Goal: Task Accomplishment & Management: Manage account settings

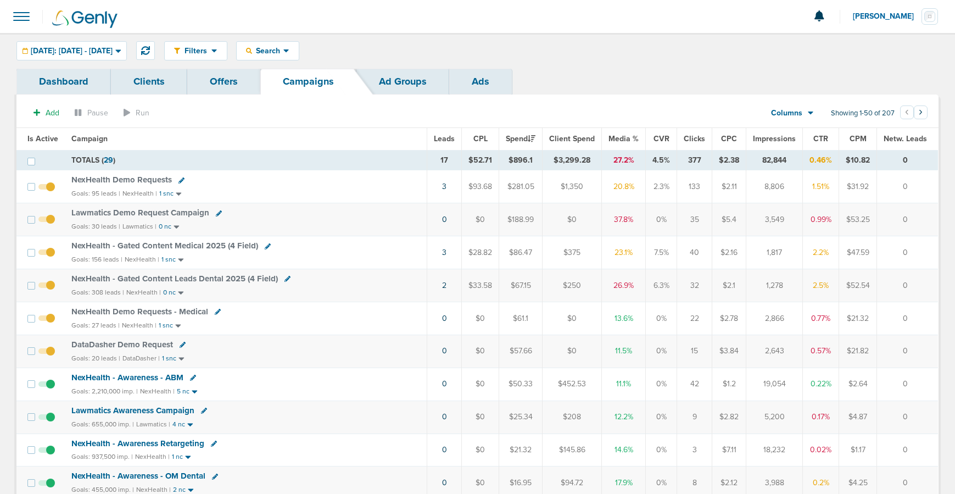
click at [180, 184] on link at bounding box center [181, 180] width 6 height 8
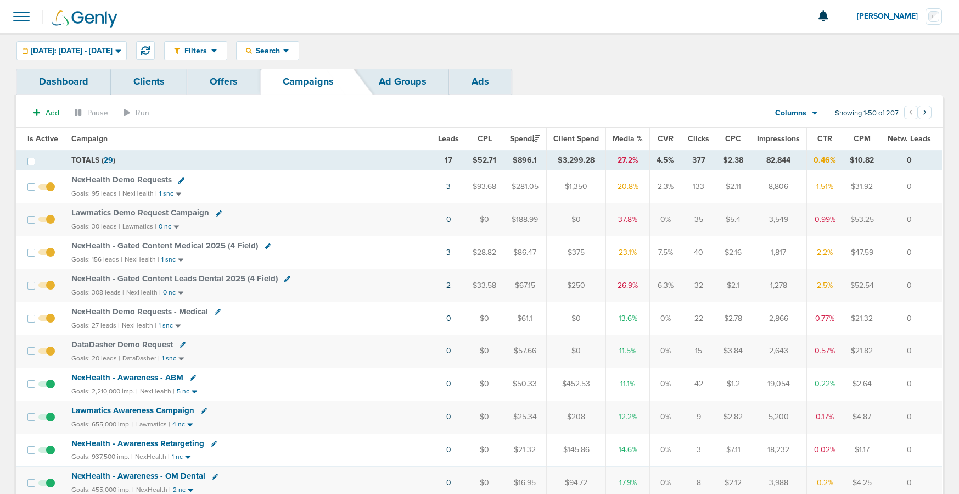
select select
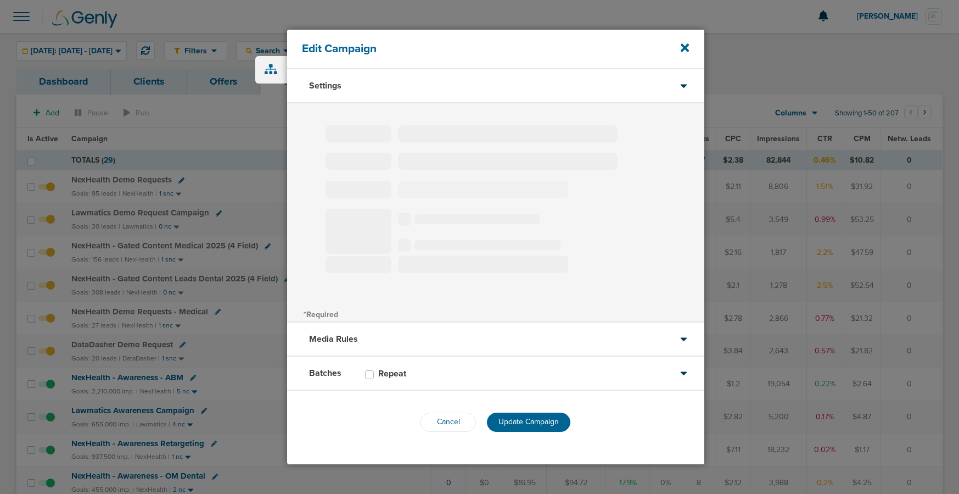
type input "NexHealth Demo Requests"
select select "Leads"
radio input "true"
select select "readWrite"
checkbox input "true"
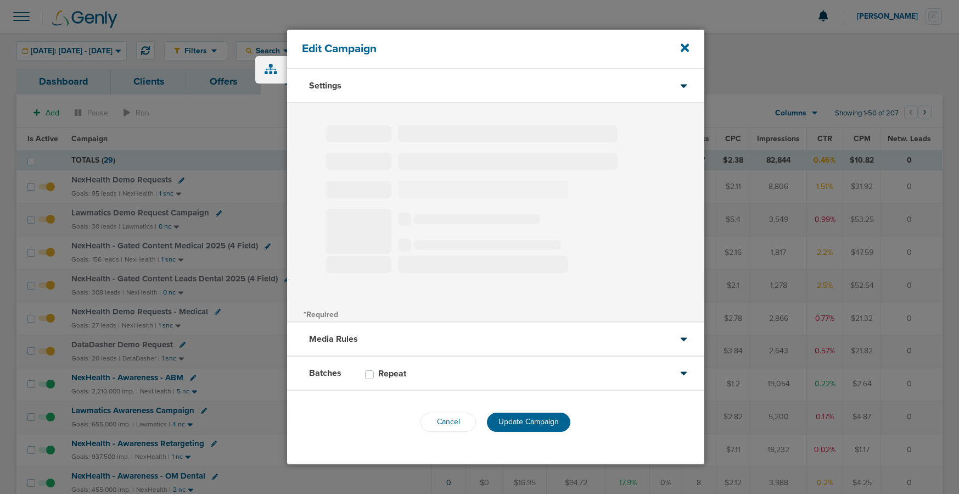
select select "1"
select select "2"
select select "3"
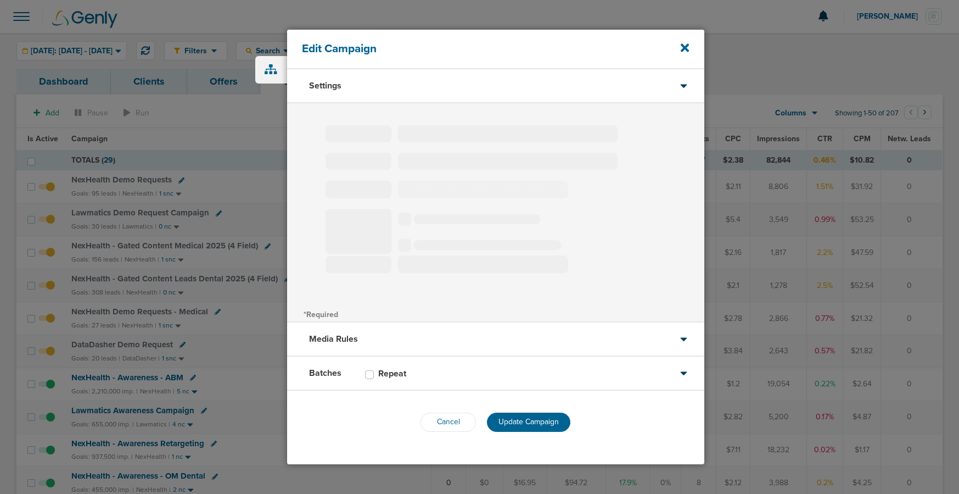
select select "4"
select select "6"
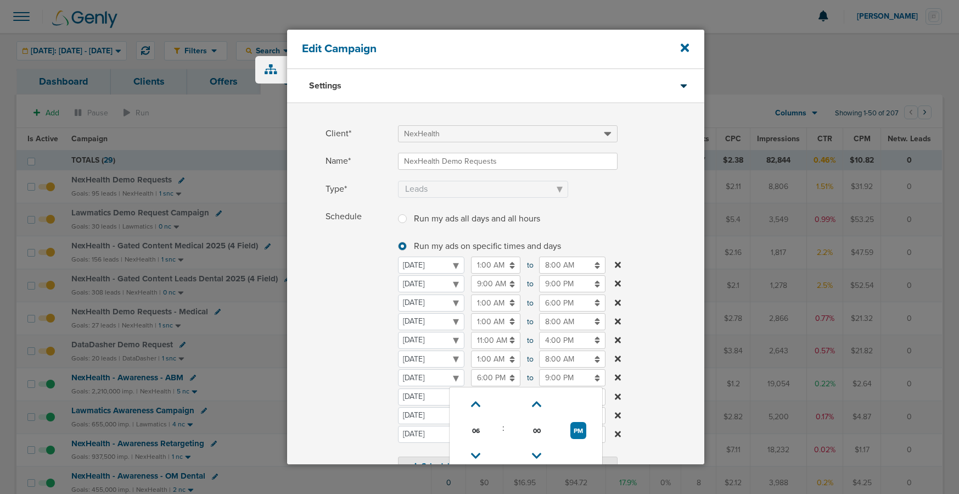
click at [490, 379] on input "6:00 PM" at bounding box center [495, 377] width 49 height 17
click at [479, 447] on link at bounding box center [475, 455] width 19 height 17
click at [478, 452] on icon at bounding box center [476, 455] width 10 height 7
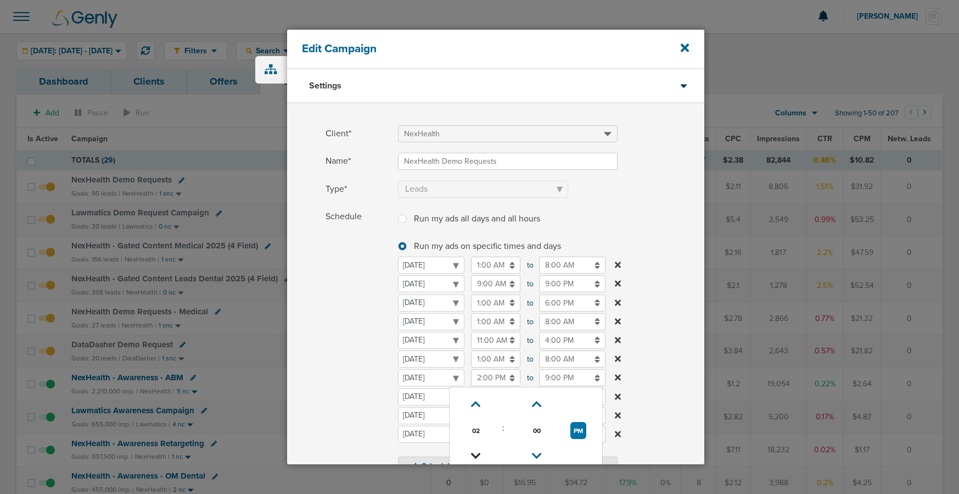
click at [478, 452] on icon at bounding box center [476, 455] width 10 height 7
type input "11:00 AM"
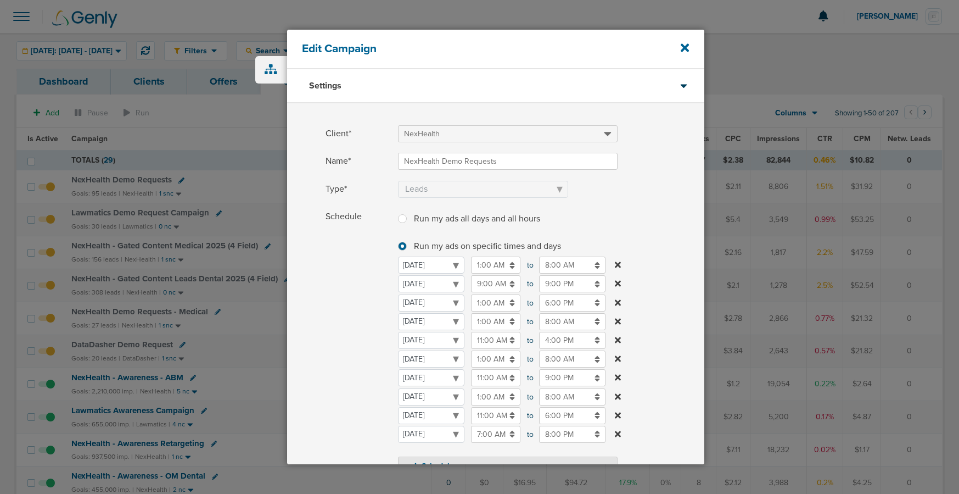
click at [367, 398] on span "Schedule" at bounding box center [359, 341] width 66 height 267
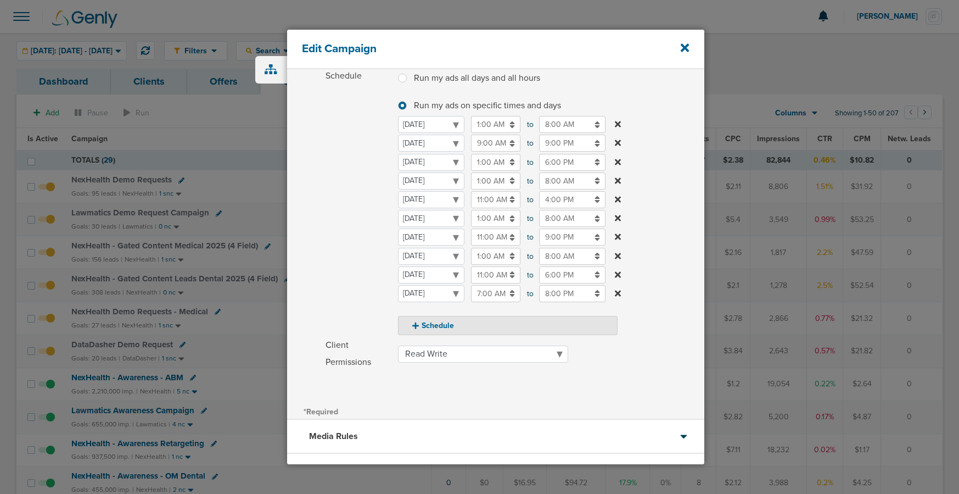
scroll to position [227, 0]
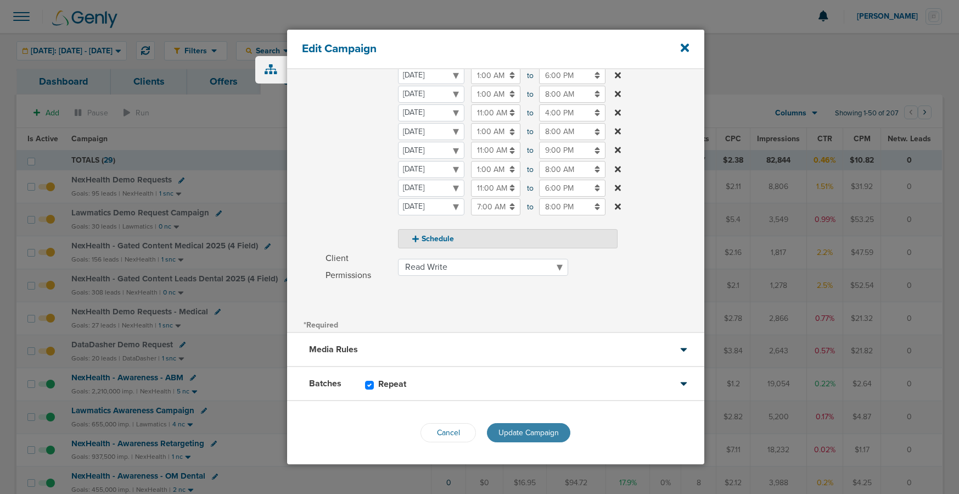
click at [519, 437] on button "Update Campaign" at bounding box center [528, 432] width 83 height 19
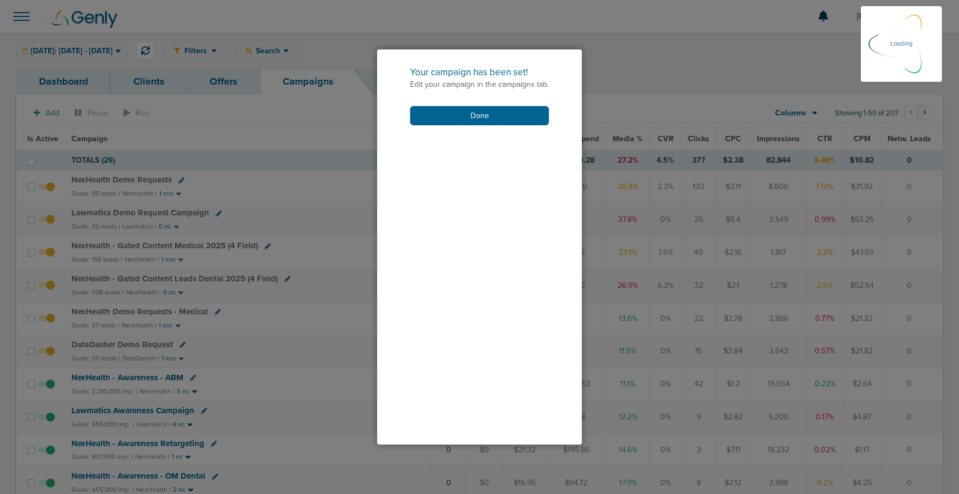
scroll to position [193, 0]
click at [478, 119] on button "Done" at bounding box center [479, 115] width 139 height 19
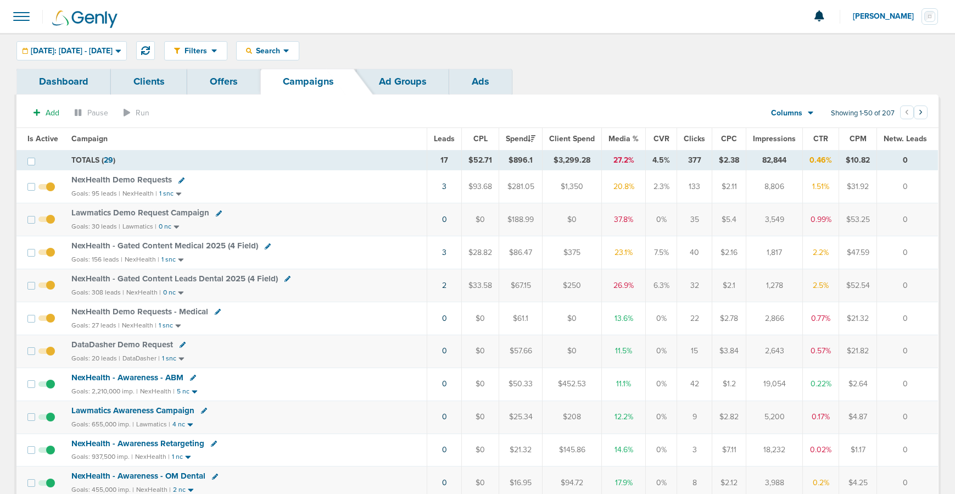
click at [267, 245] on icon at bounding box center [268, 246] width 6 height 6
select select
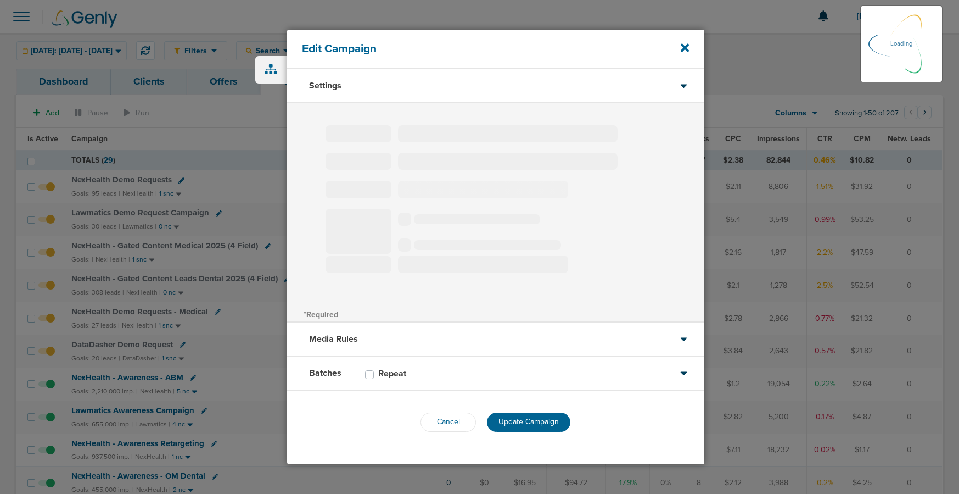
type input "NexHealth - Gated Content Medical 2025 (4 Field)"
select select "Leads"
radio input "true"
select select "readWrite"
checkbox input "true"
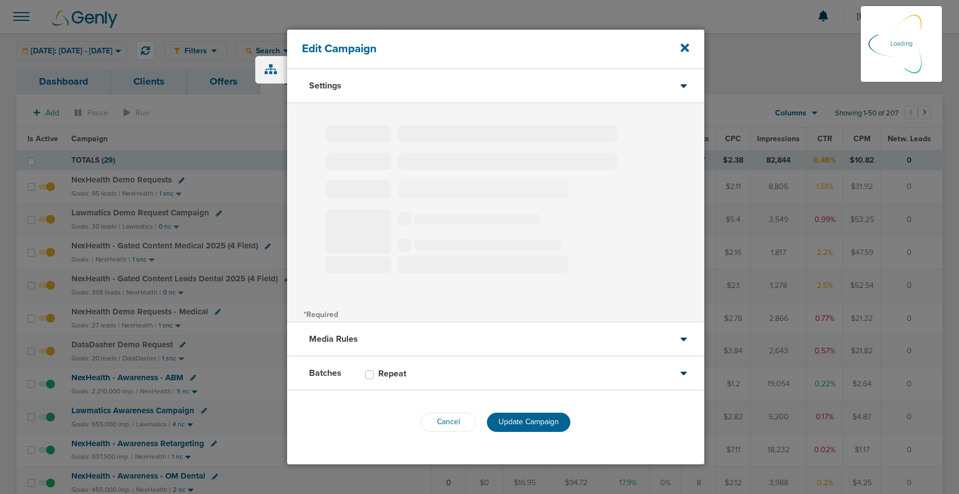
select select "1"
select select "2"
select select "3"
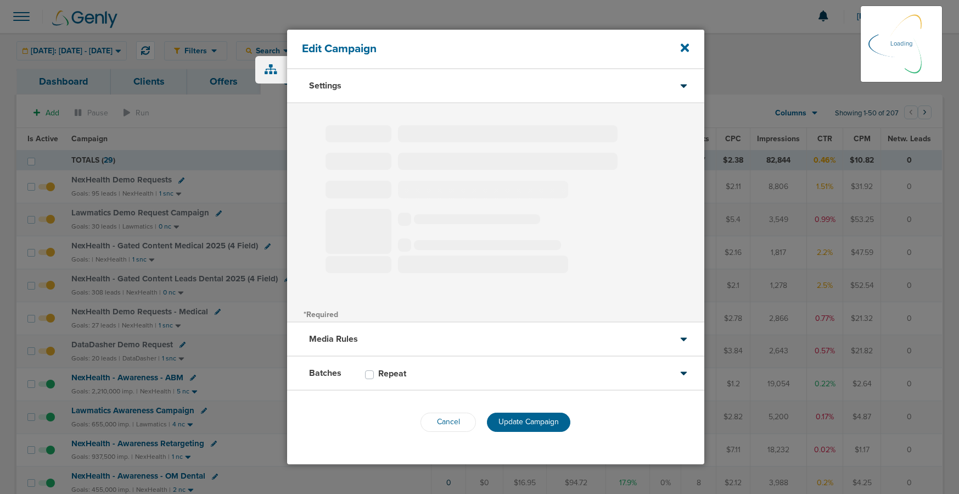
select select "4"
select select "6"
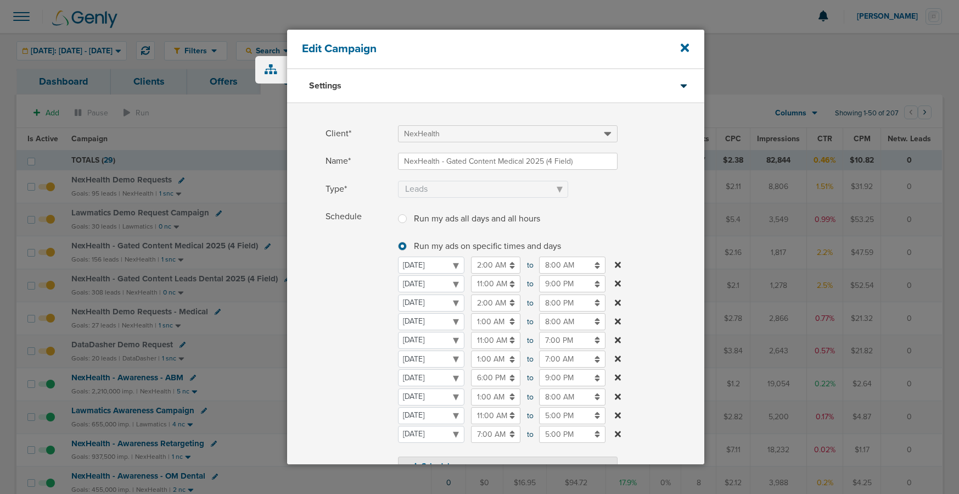
click at [480, 377] on input "6:00 PM" at bounding box center [495, 377] width 49 height 17
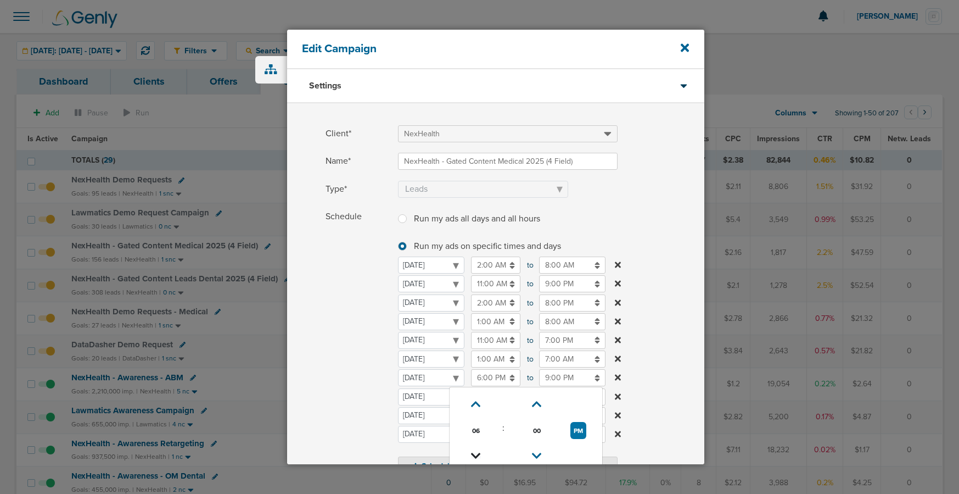
click at [478, 452] on icon at bounding box center [476, 455] width 10 height 7
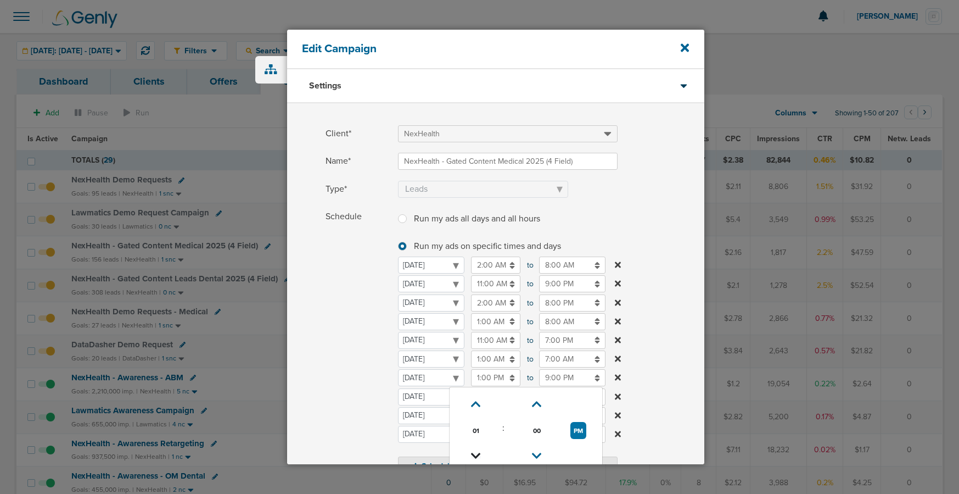
click at [478, 452] on icon at bounding box center [476, 455] width 10 height 7
type input "11:00 AM"
click at [343, 393] on span "Schedule" at bounding box center [359, 341] width 66 height 267
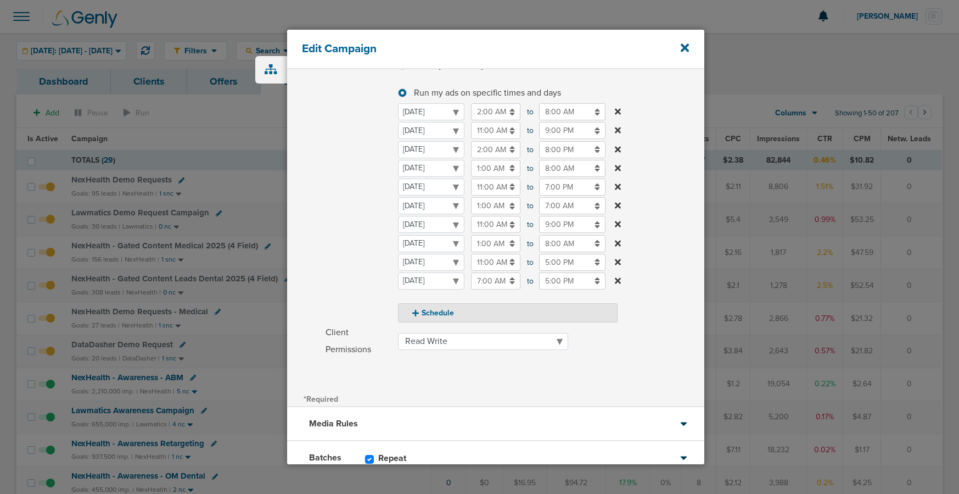
scroll to position [227, 0]
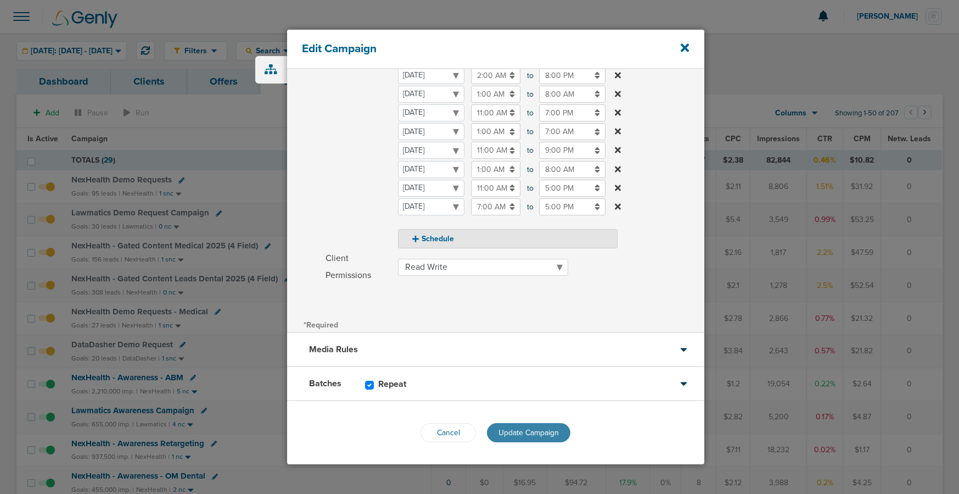
click at [532, 439] on button "Update Campaign" at bounding box center [528, 432] width 83 height 19
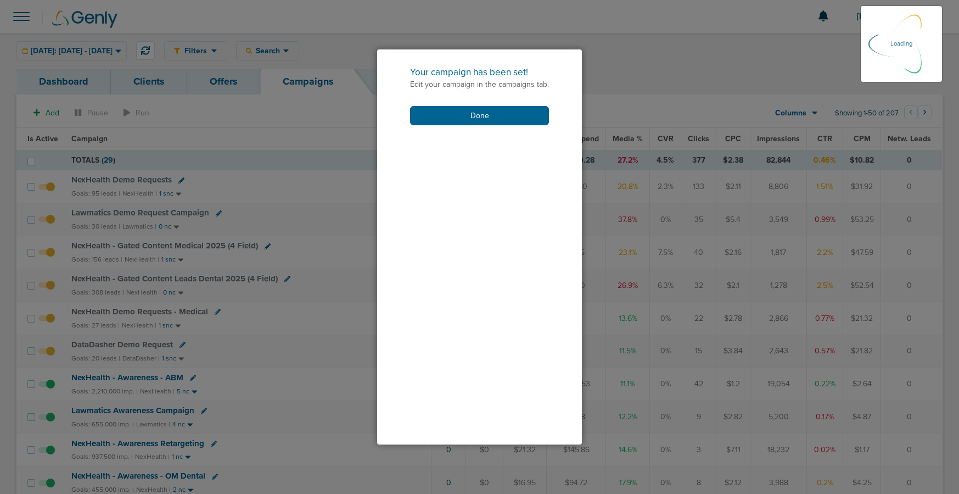
scroll to position [193, 0]
click at [444, 116] on button "Done" at bounding box center [479, 115] width 139 height 19
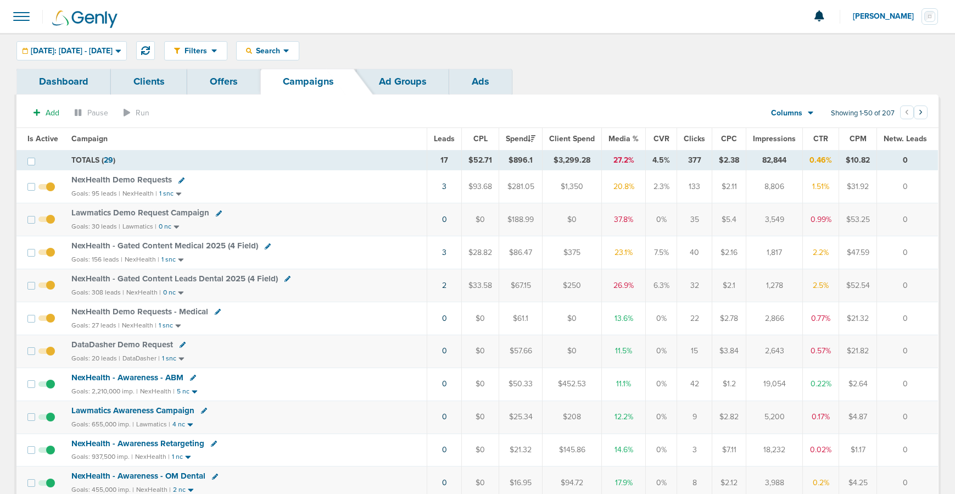
click at [285, 277] on icon at bounding box center [287, 279] width 6 height 6
select select
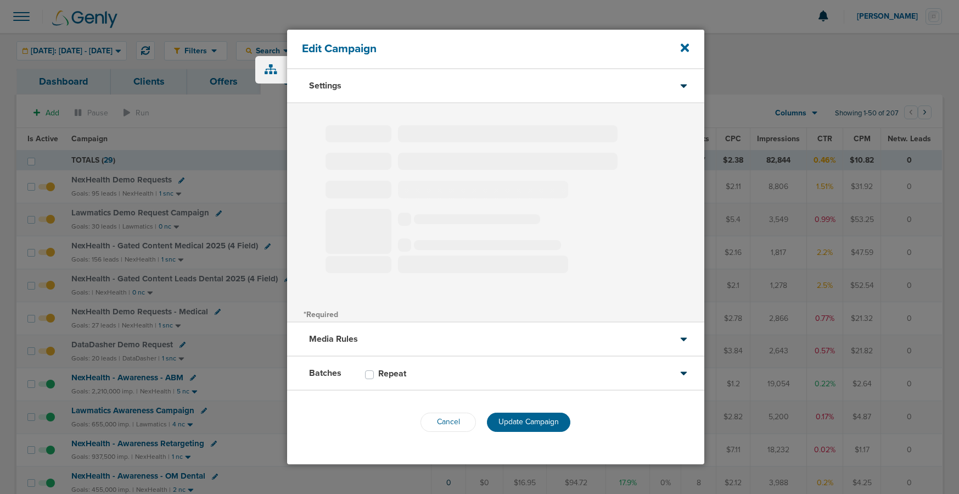
type input "NexHealth - Gated Content Leads Dental 2025 (4 Field)"
select select "Leads"
radio input "true"
select select "readWrite"
checkbox input "true"
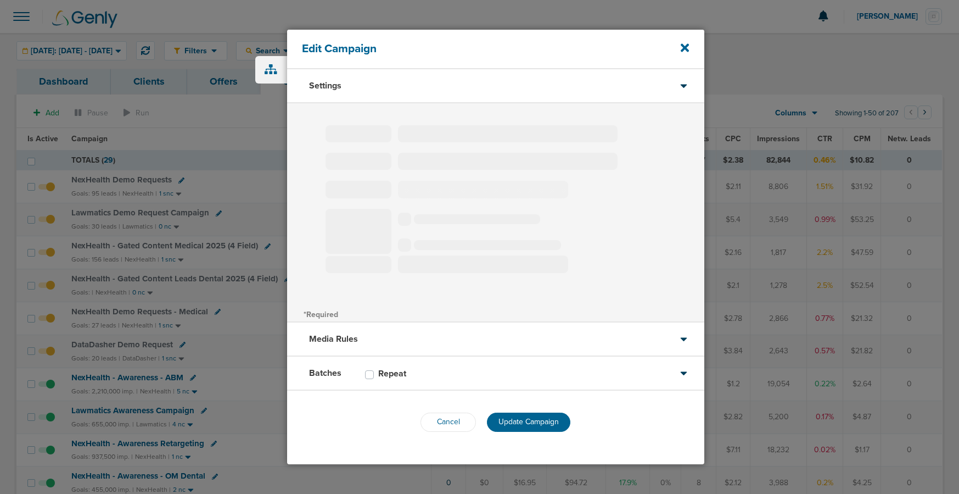
select select "1"
select select "2"
select select "3"
select select "4"
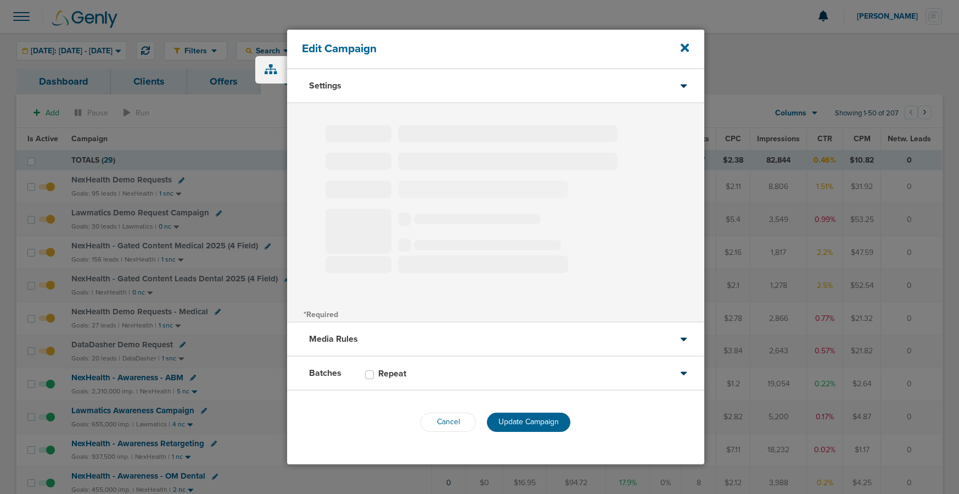
select select "4"
select select "6"
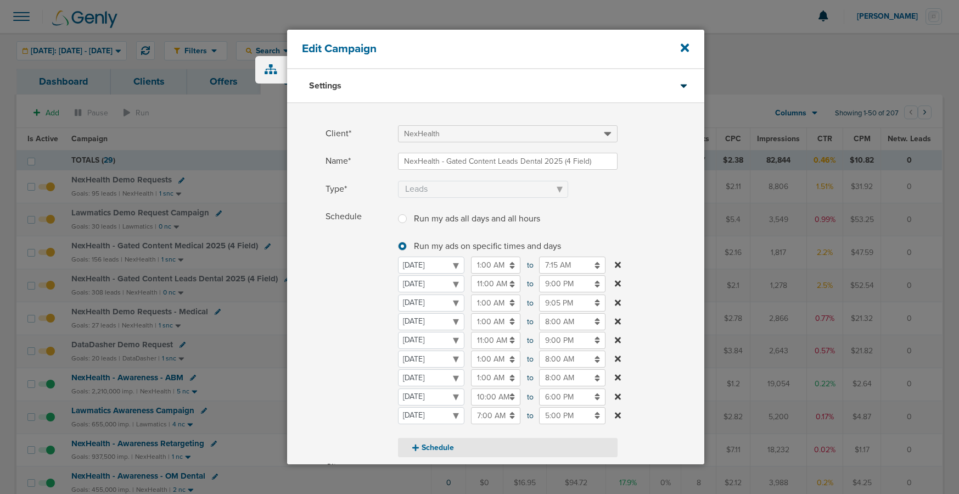
click at [434, 449] on button "Schedule" at bounding box center [508, 447] width 220 height 19
select select "5"
click at [423, 416] on select "[DATE] [DATE] [DATE] [DATE] [DATE] [DATE] [DATE]" at bounding box center [431, 415] width 66 height 17
select select "3"
click at [480, 383] on input "12:00 AM" at bounding box center [495, 377] width 49 height 17
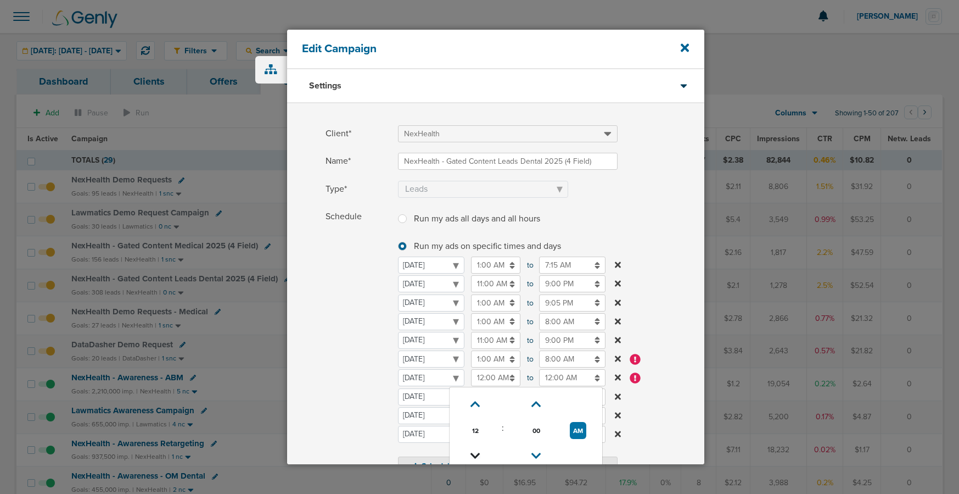
click at [474, 454] on icon at bounding box center [476, 455] width 10 height 7
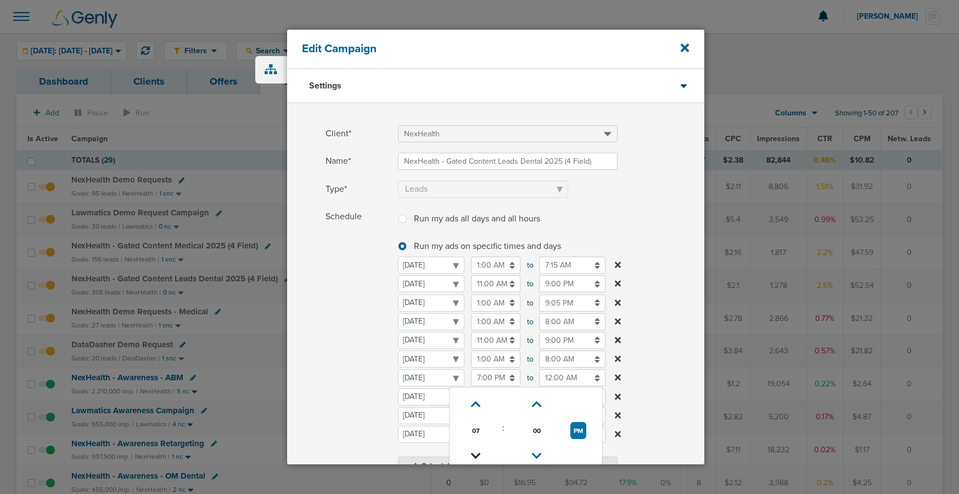
click at [474, 454] on icon at bounding box center [476, 455] width 10 height 7
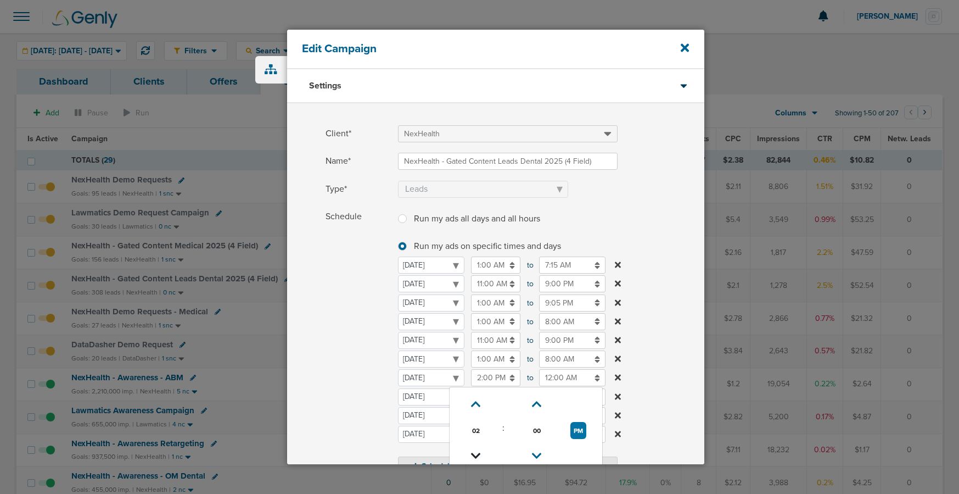
click at [474, 454] on icon at bounding box center [476, 455] width 10 height 7
type input "11:00 AM"
click at [548, 378] on input "12:00 AM" at bounding box center [572, 377] width 66 height 17
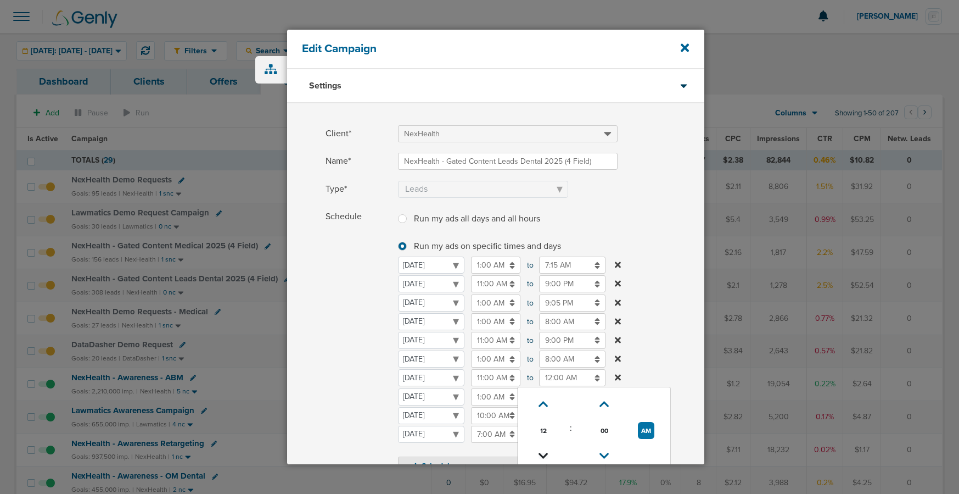
click at [543, 454] on icon at bounding box center [544, 455] width 10 height 7
type input "9:00 PM"
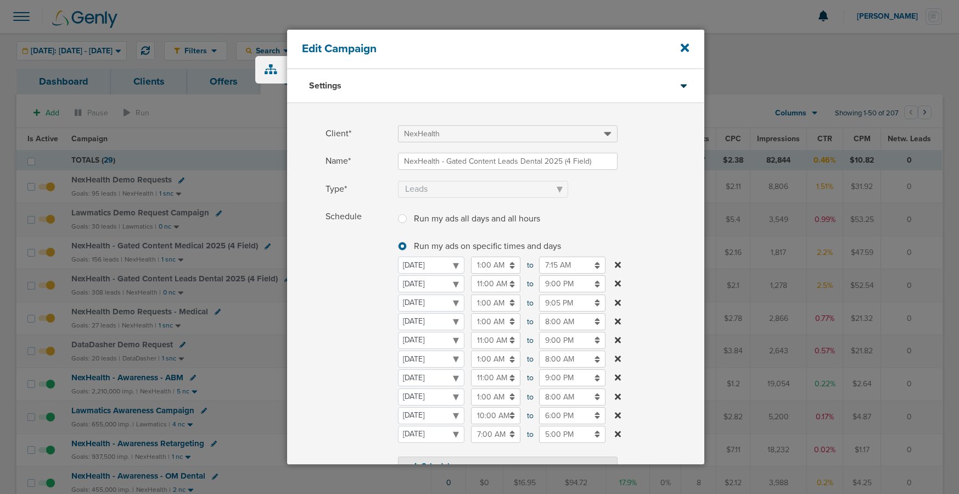
click at [361, 401] on span "Schedule" at bounding box center [359, 341] width 66 height 267
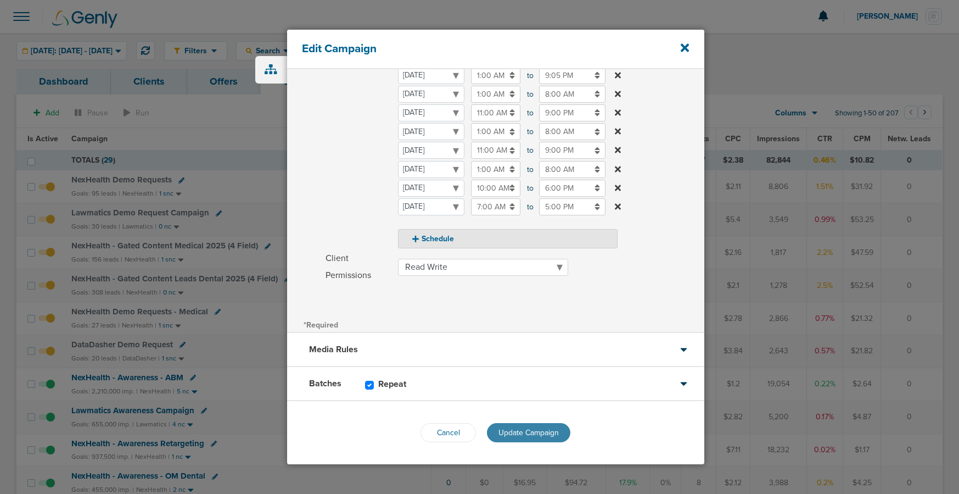
click at [506, 432] on span "Update Campaign" at bounding box center [529, 432] width 60 height 9
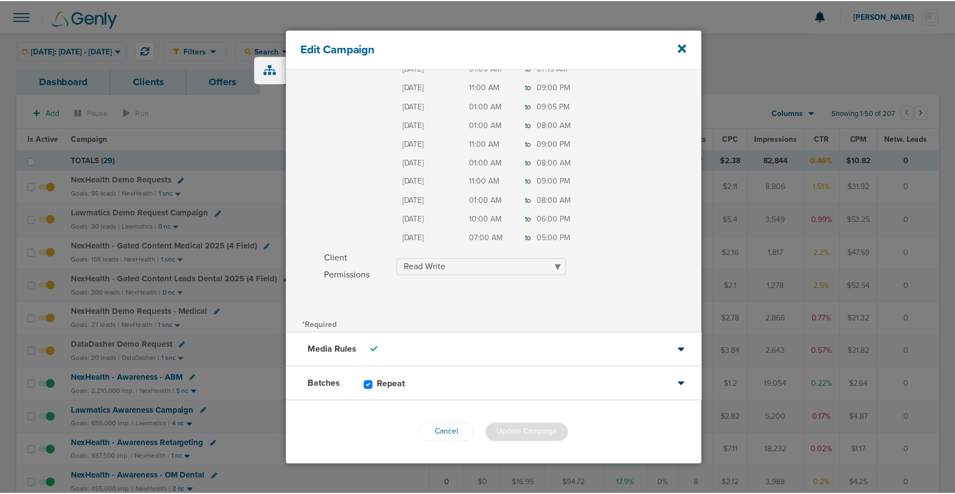
scroll to position [193, 0]
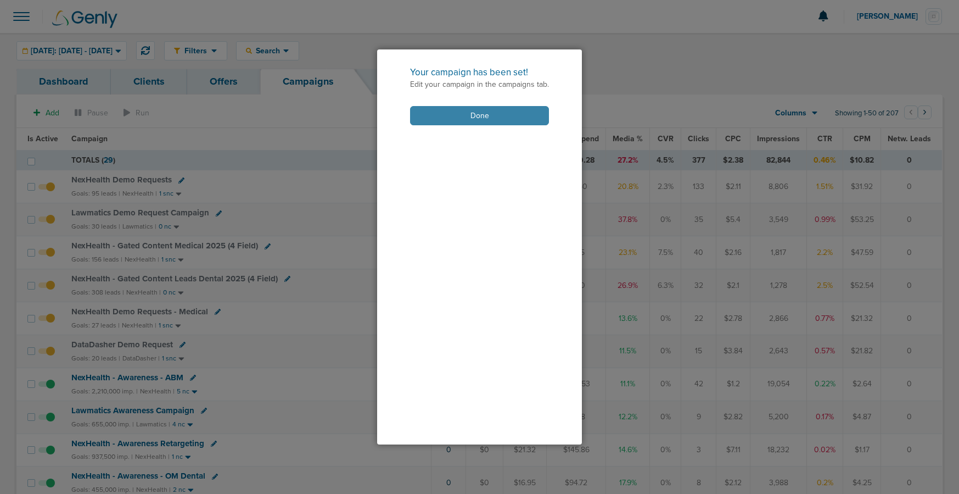
click at [463, 119] on button "Done" at bounding box center [479, 115] width 139 height 19
